Goal: Navigation & Orientation: Understand site structure

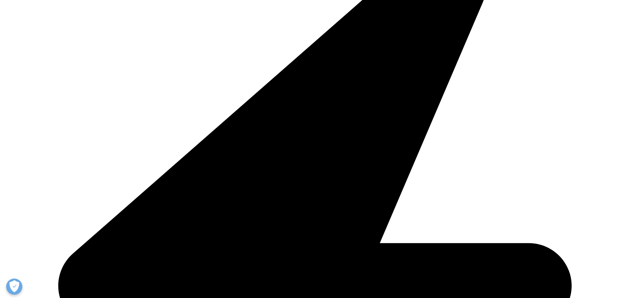
scroll to position [194, 0]
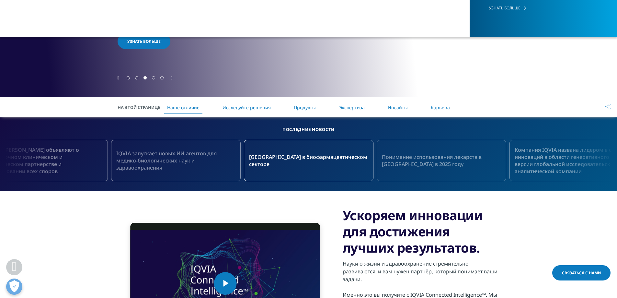
drag, startPoint x: 362, startPoint y: 106, endPoint x: 357, endPoint y: 118, distance: 12.9
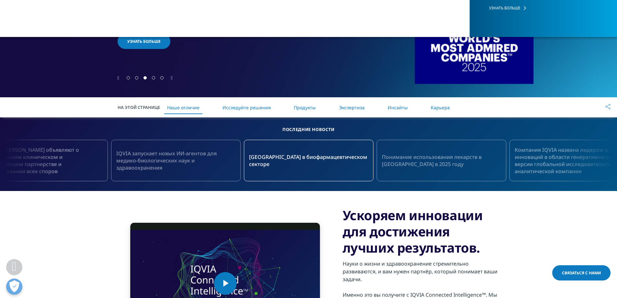
click at [362, 106] on font "Экспертиза" at bounding box center [352, 107] width 26 height 6
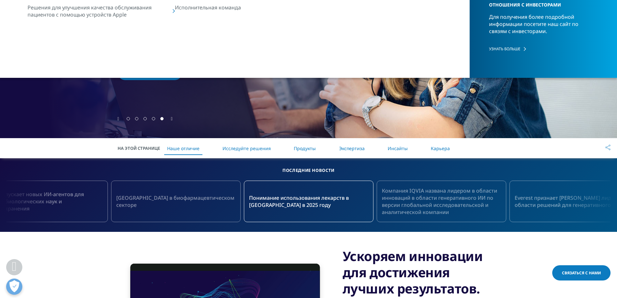
scroll to position [196, 0]
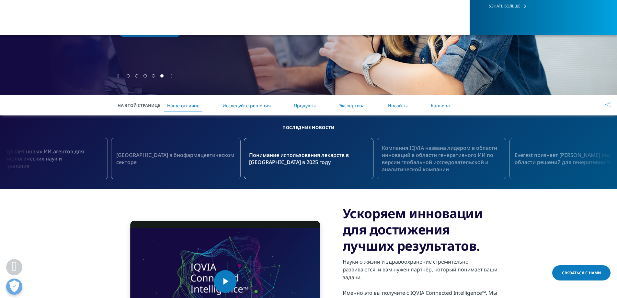
click at [310, 103] on font "Продукты" at bounding box center [305, 105] width 22 height 6
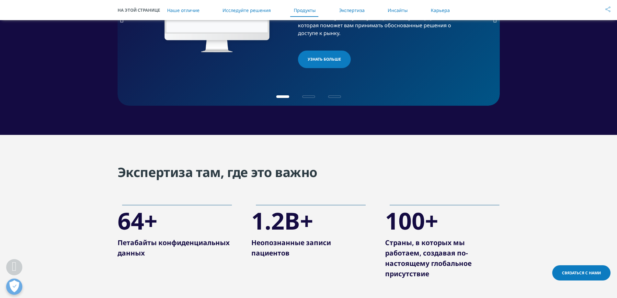
scroll to position [1000, 0]
